Goal: Obtain resource: Obtain resource

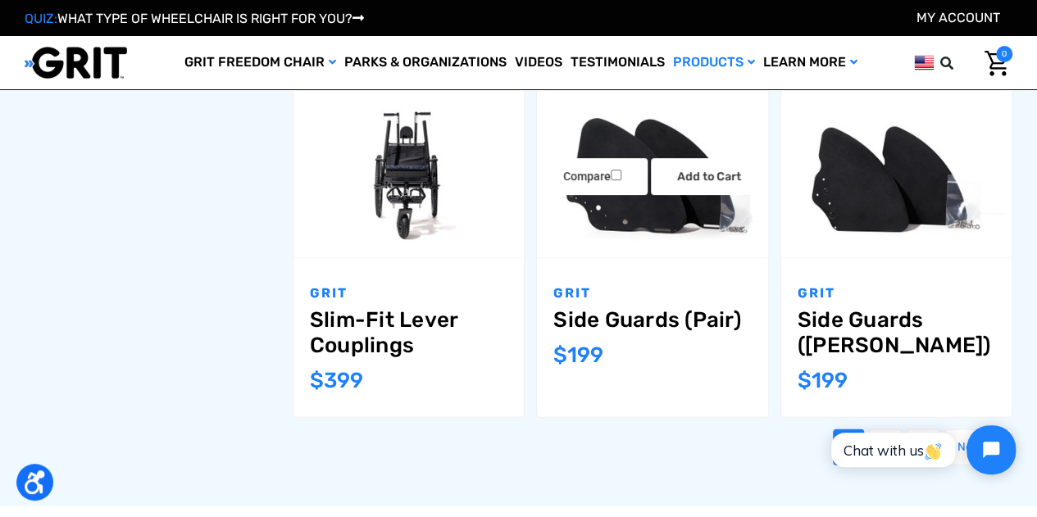
scroll to position [1721, 0]
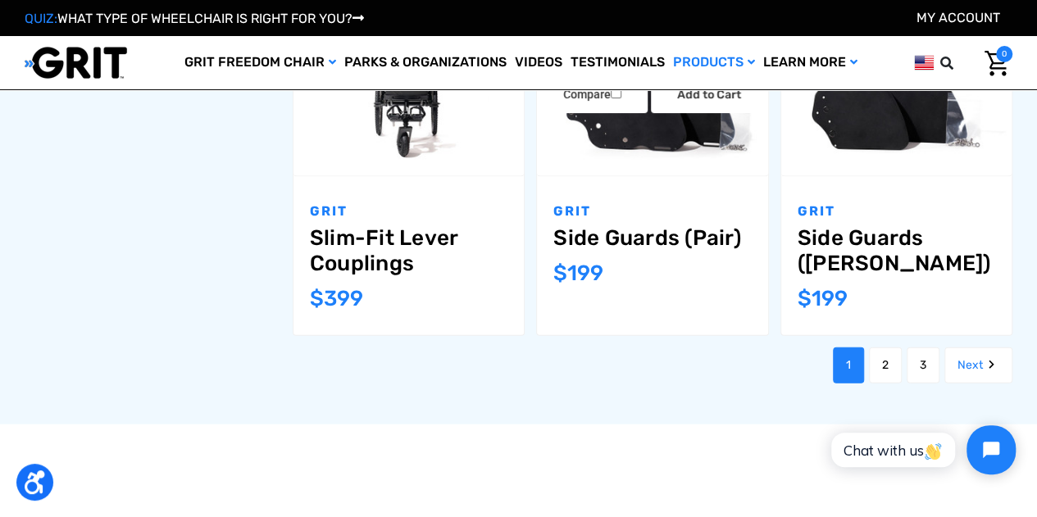
click at [644, 225] on link "Side Guards (Pair)" at bounding box center [651, 237] width 197 height 25
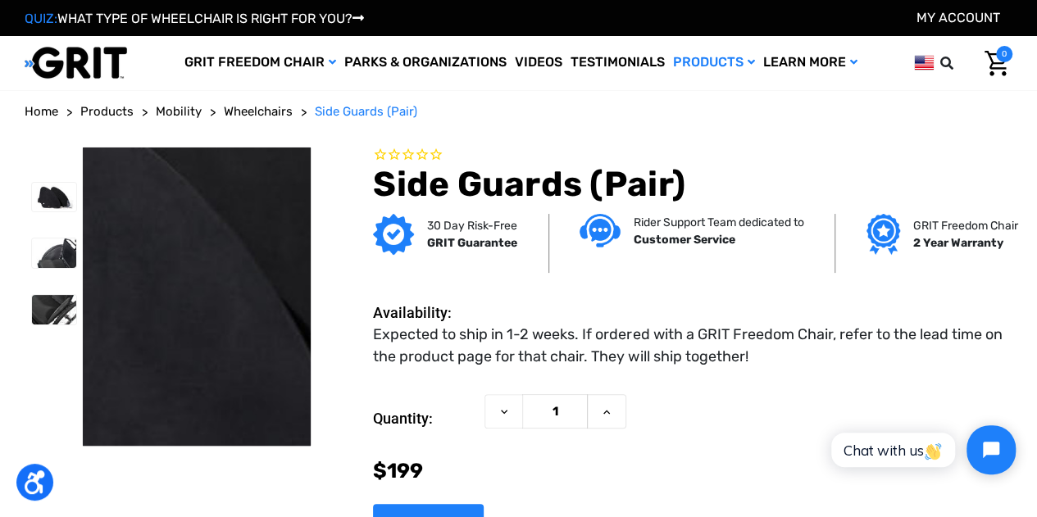
click at [193, 294] on img at bounding box center [206, 298] width 1049 height 699
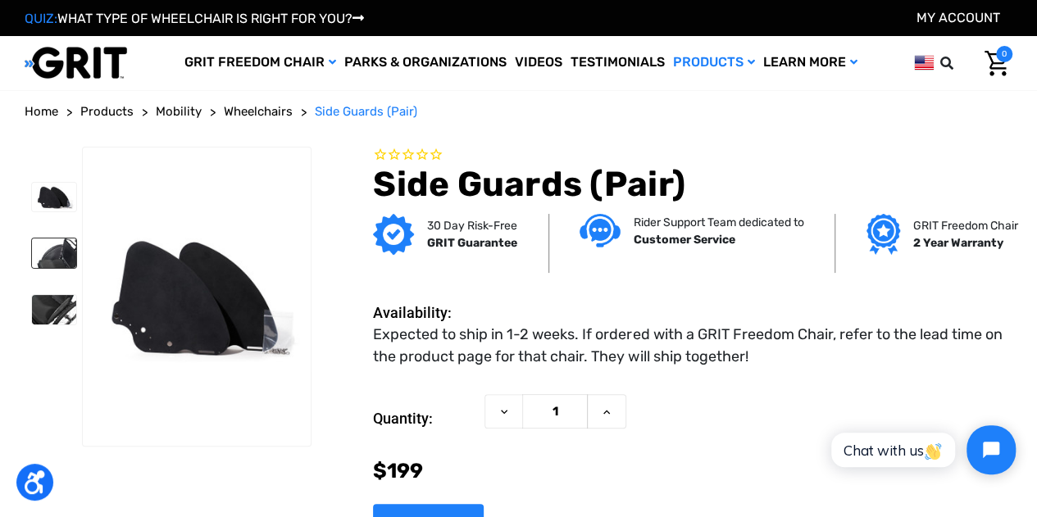
click at [59, 243] on img at bounding box center [54, 253] width 44 height 30
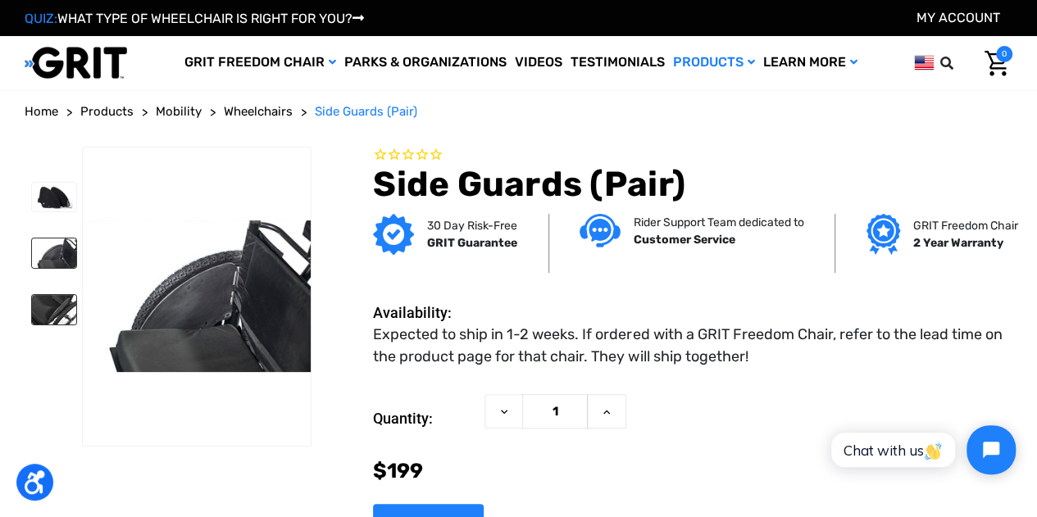
click at [59, 308] on img at bounding box center [54, 310] width 44 height 30
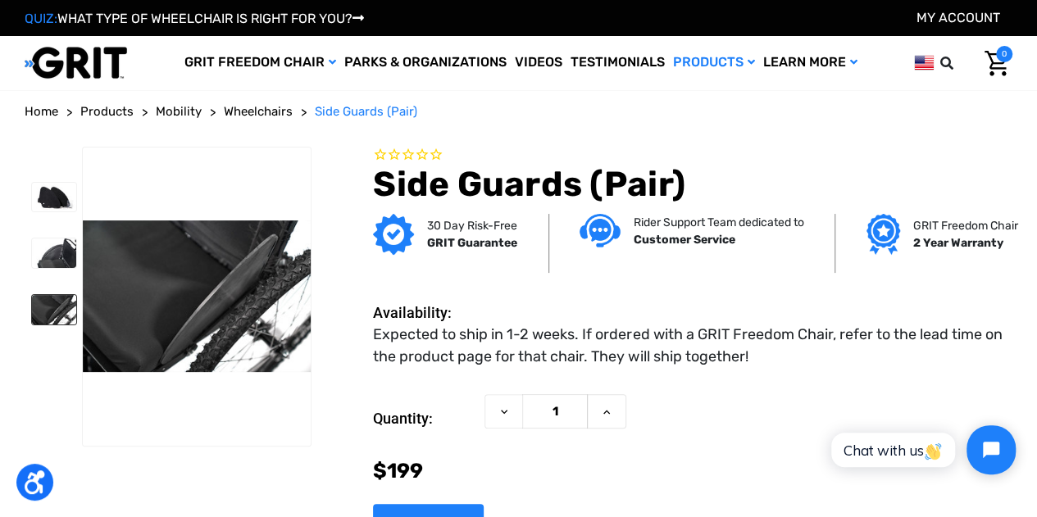
click at [218, 285] on img at bounding box center [197, 296] width 228 height 152
click at [59, 245] on img at bounding box center [54, 253] width 44 height 30
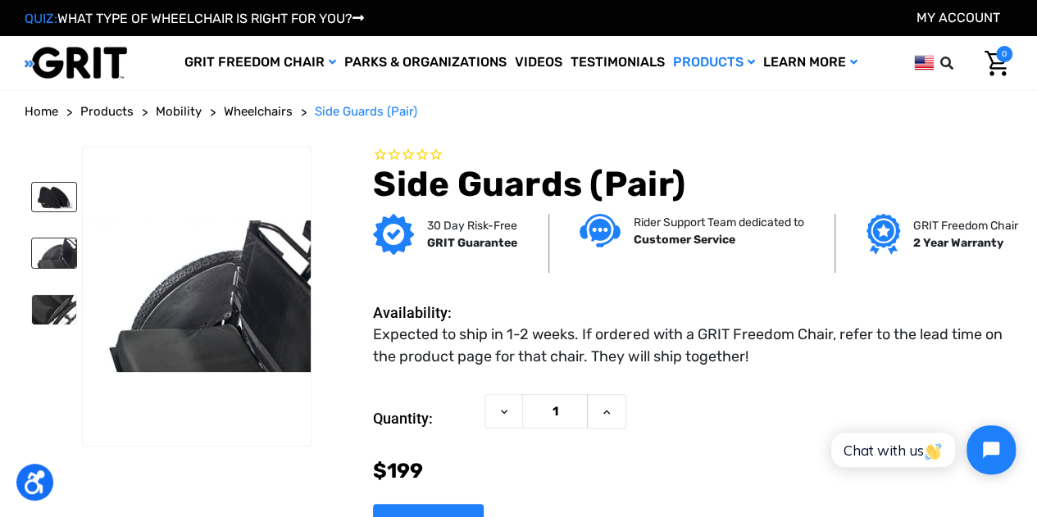
click at [51, 201] on img at bounding box center [54, 198] width 44 height 30
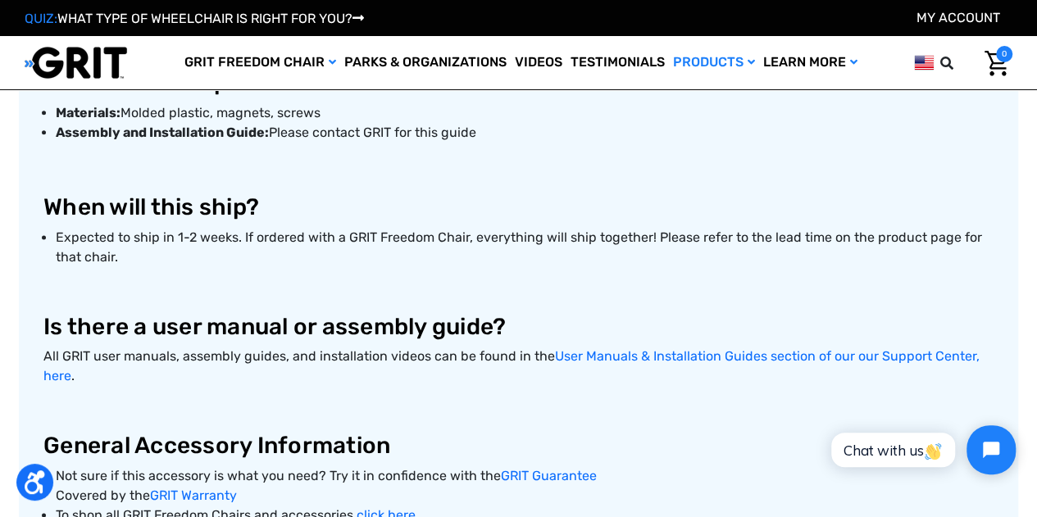
scroll to position [983, 0]
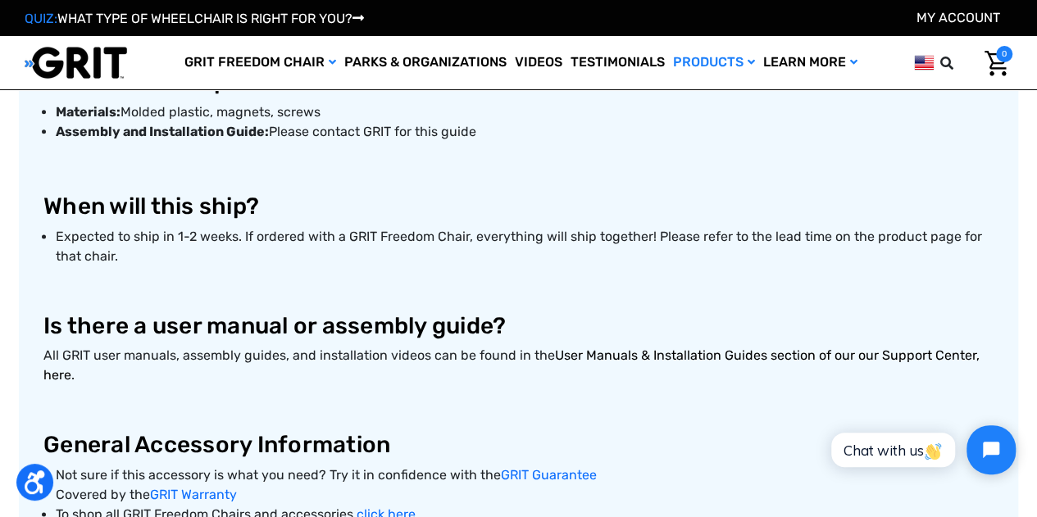
click at [695, 352] on link "User Manuals & Installation Guides section of our our Support Center, here" at bounding box center [511, 364] width 936 height 35
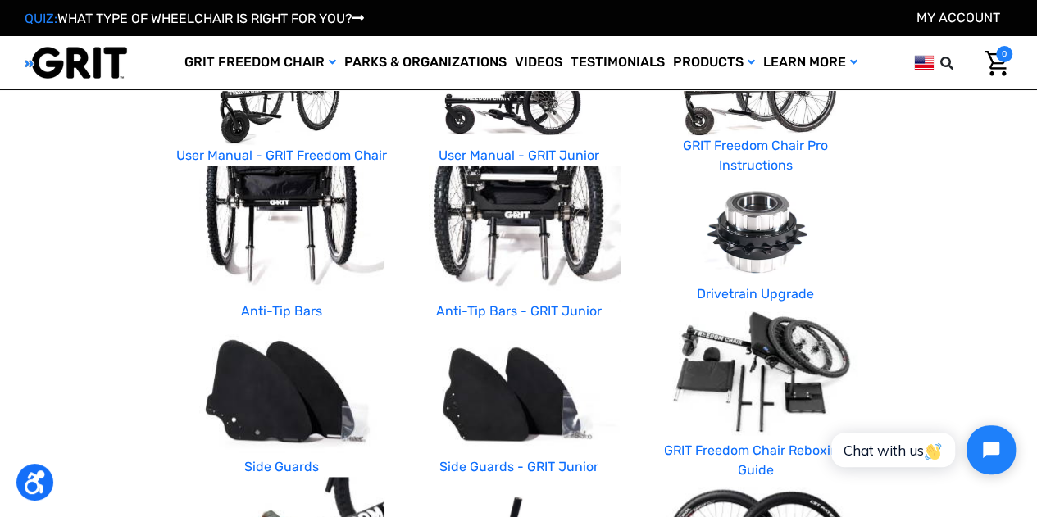
scroll to position [410, 0]
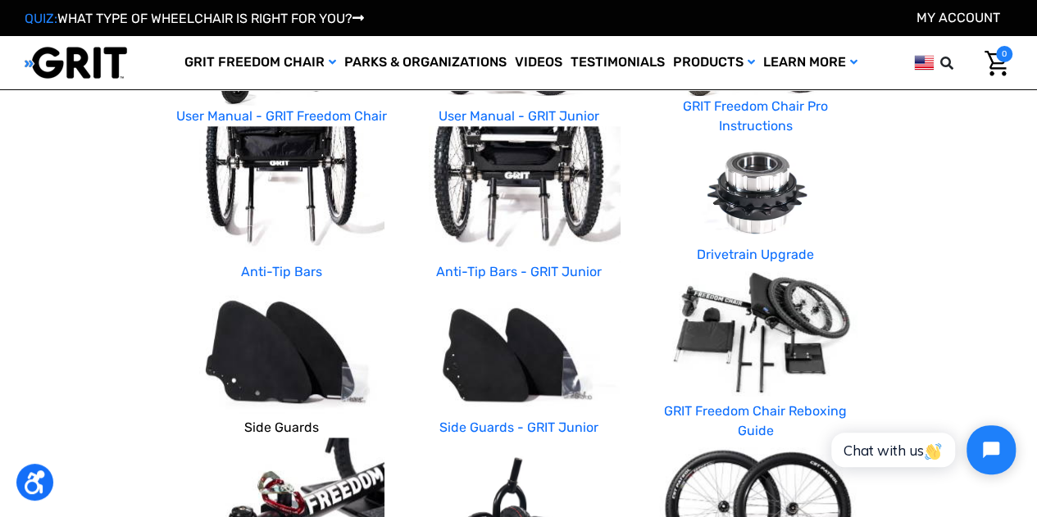
click at [299, 427] on link "Side Guards" at bounding box center [281, 428] width 75 height 16
